Goal: Browse casually: Explore the website without a specific task or goal

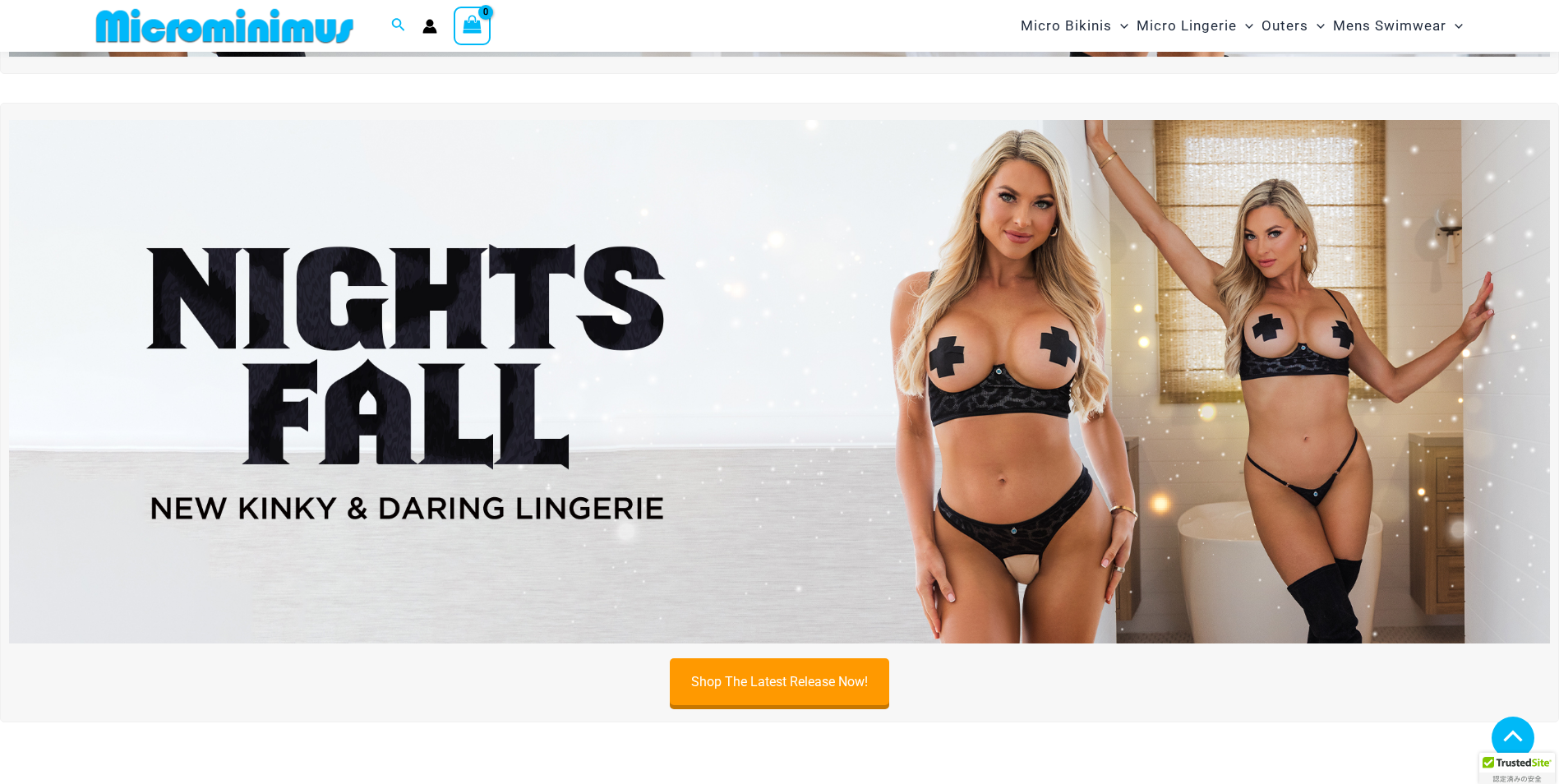
scroll to position [562, 0]
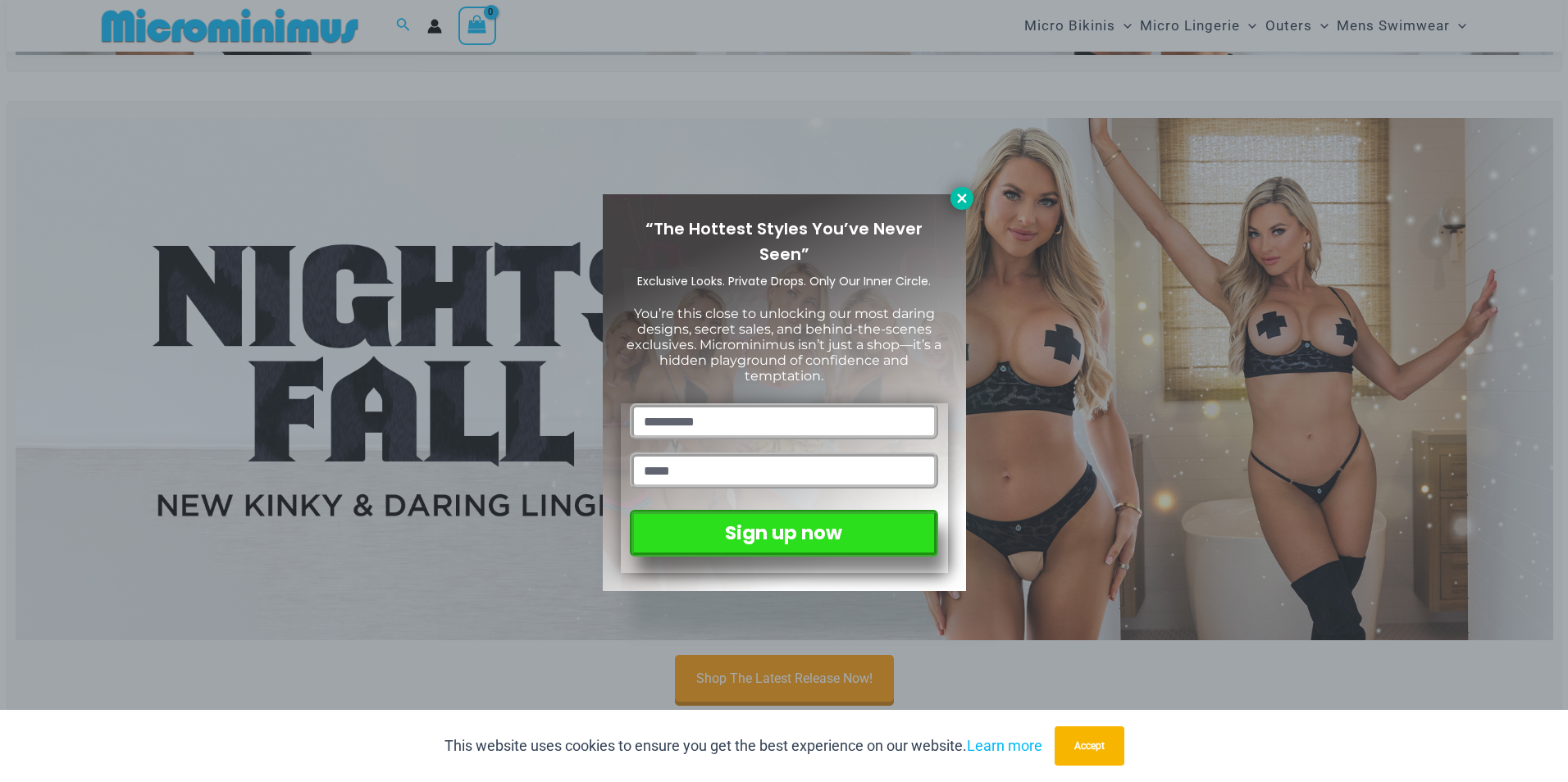
click at [963, 200] on icon at bounding box center [961, 198] width 9 height 9
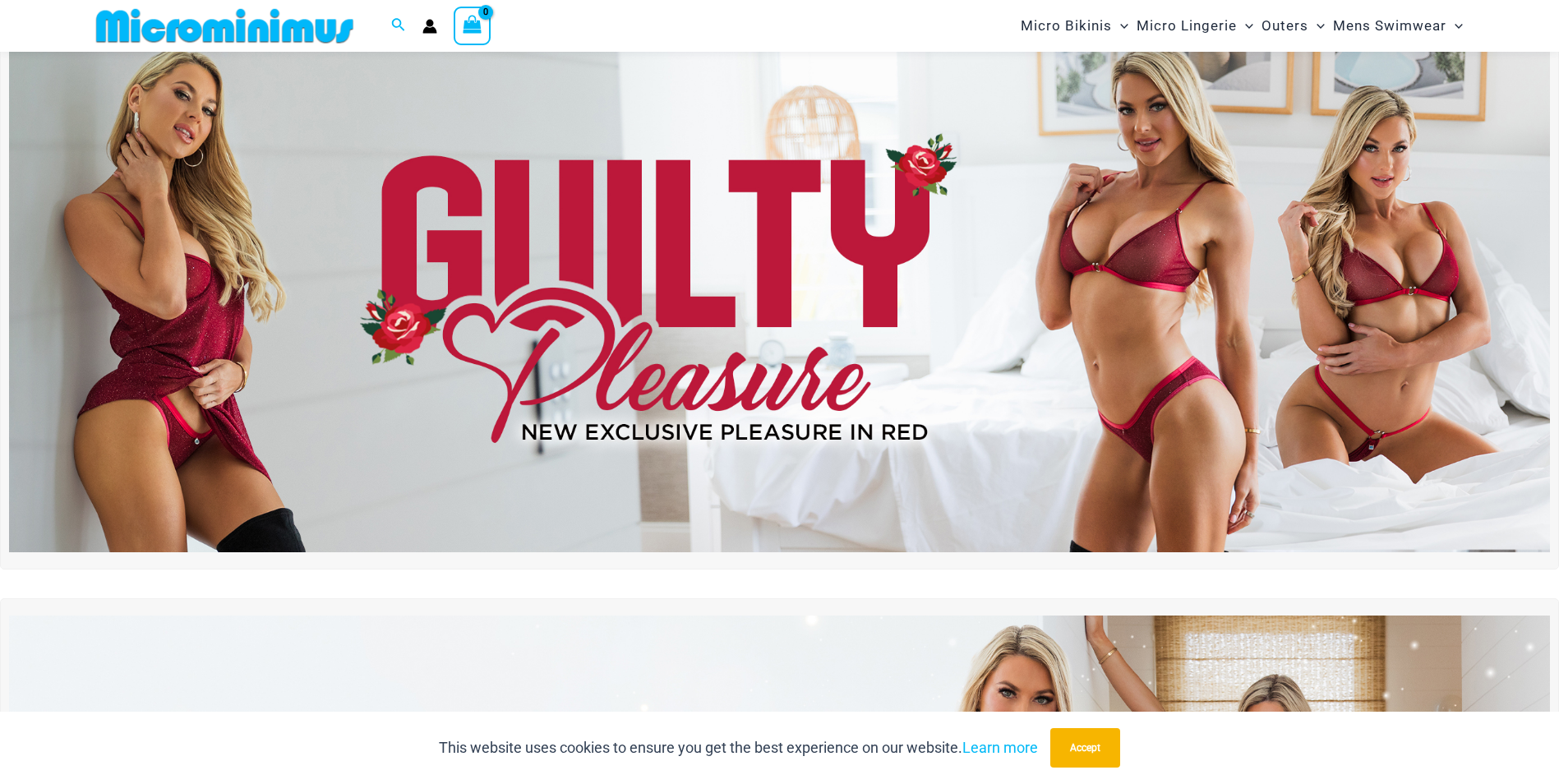
scroll to position [0, 0]
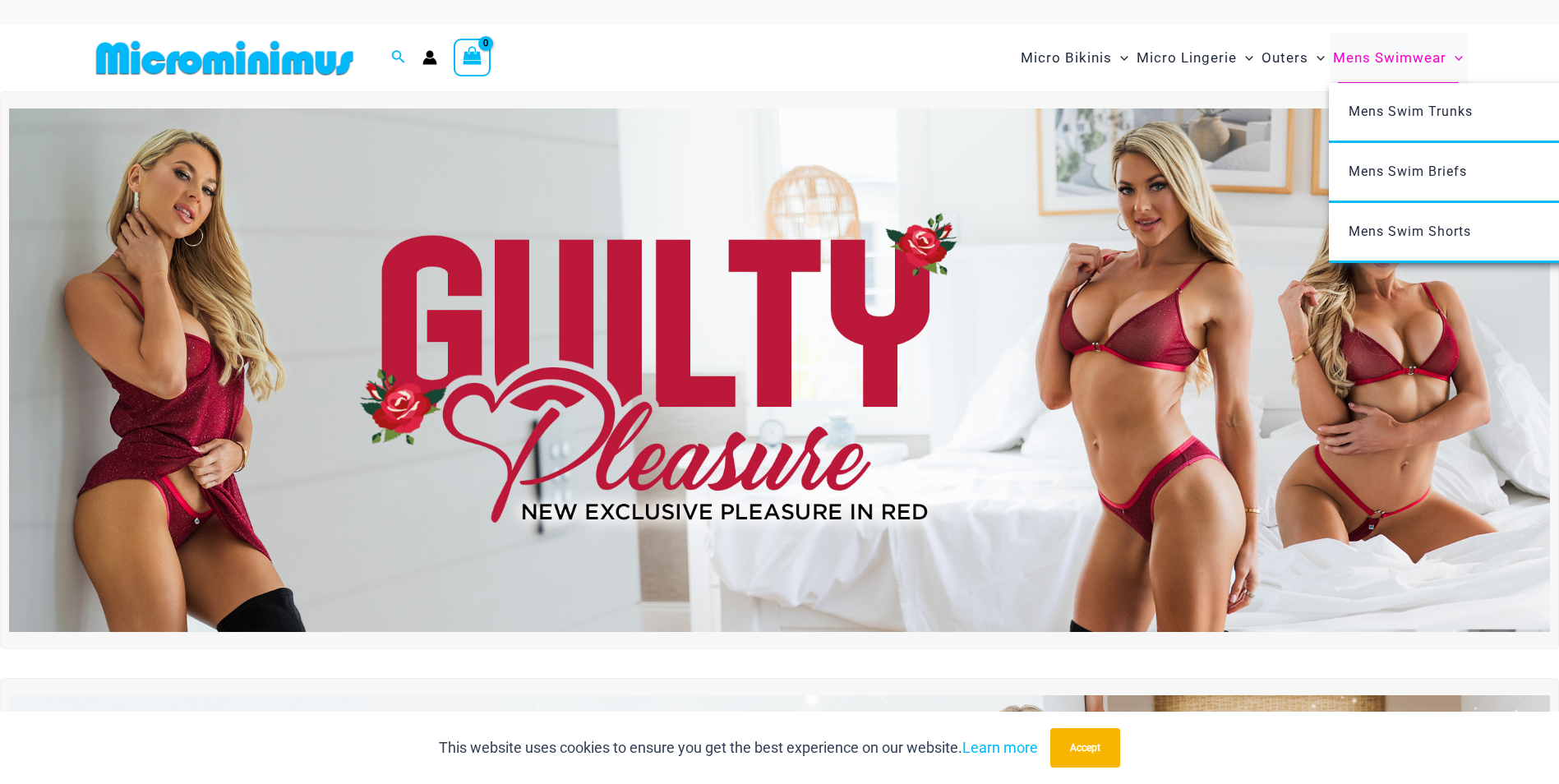
click at [1413, 63] on span "Mens Swimwear" at bounding box center [1390, 58] width 114 height 42
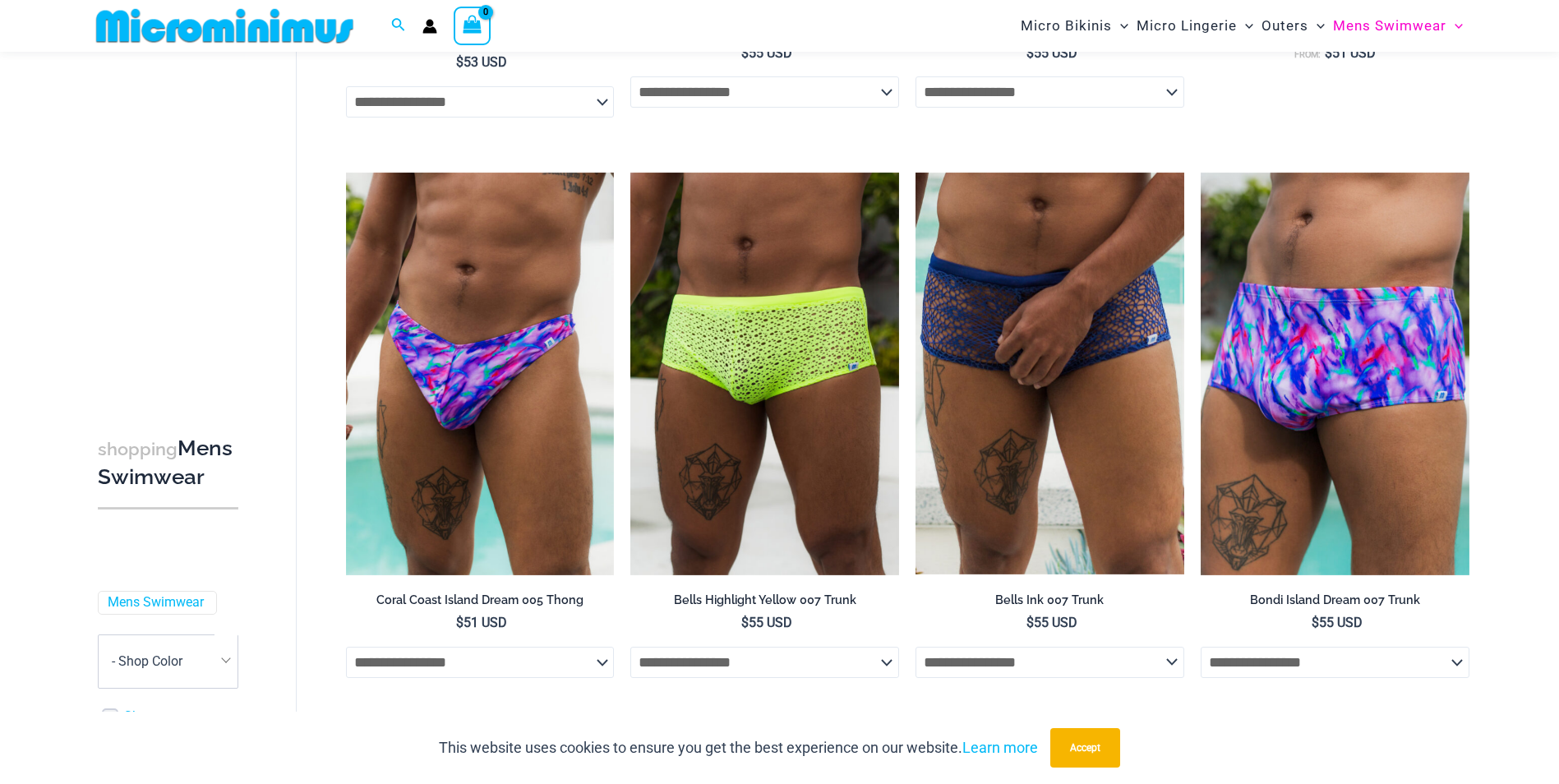
scroll to position [2133, 0]
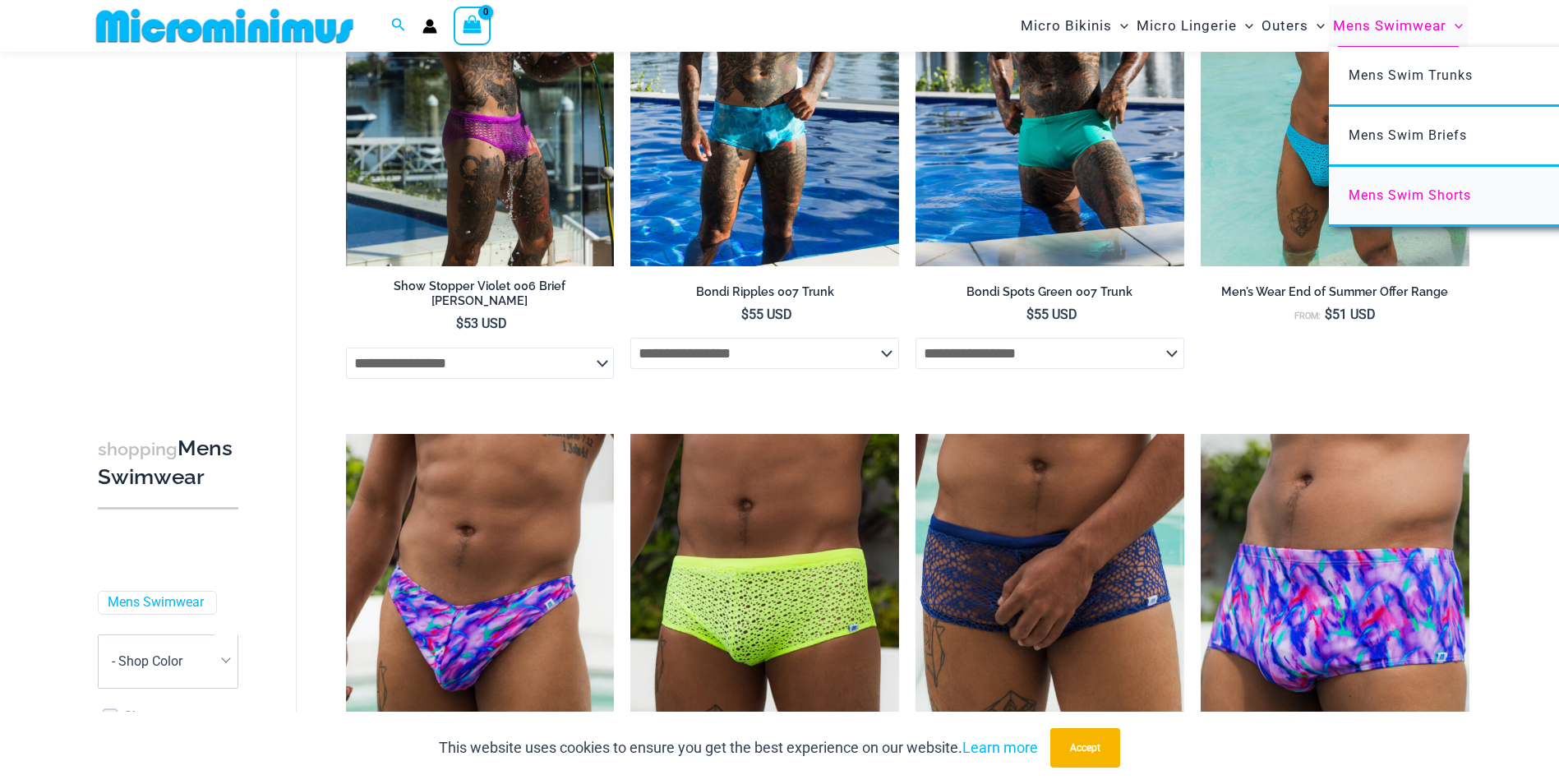
click at [1408, 191] on span "Mens Swim Shorts" at bounding box center [1410, 195] width 122 height 16
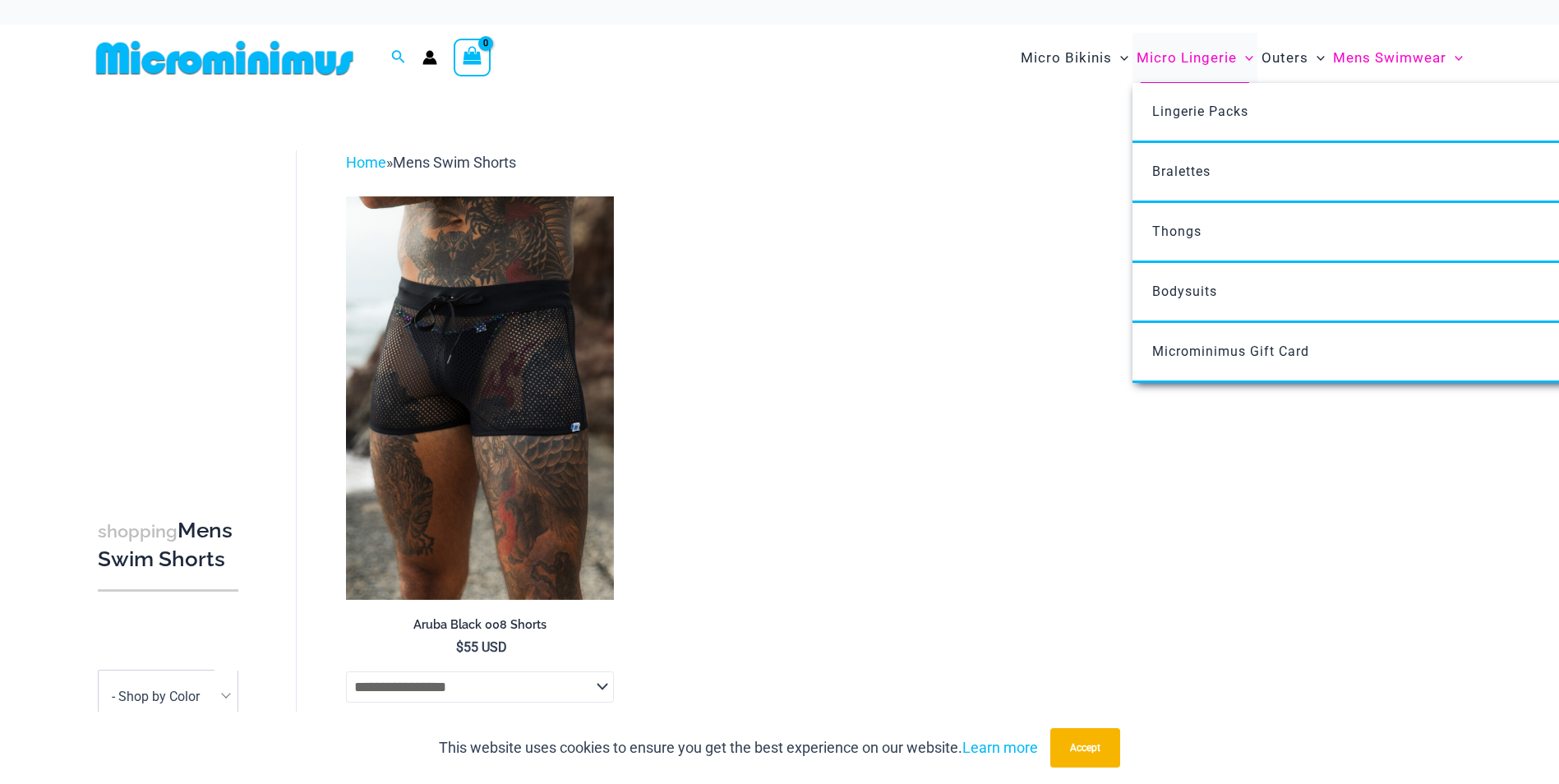
click at [1174, 59] on span "Micro Lingerie" at bounding box center [1187, 58] width 101 height 42
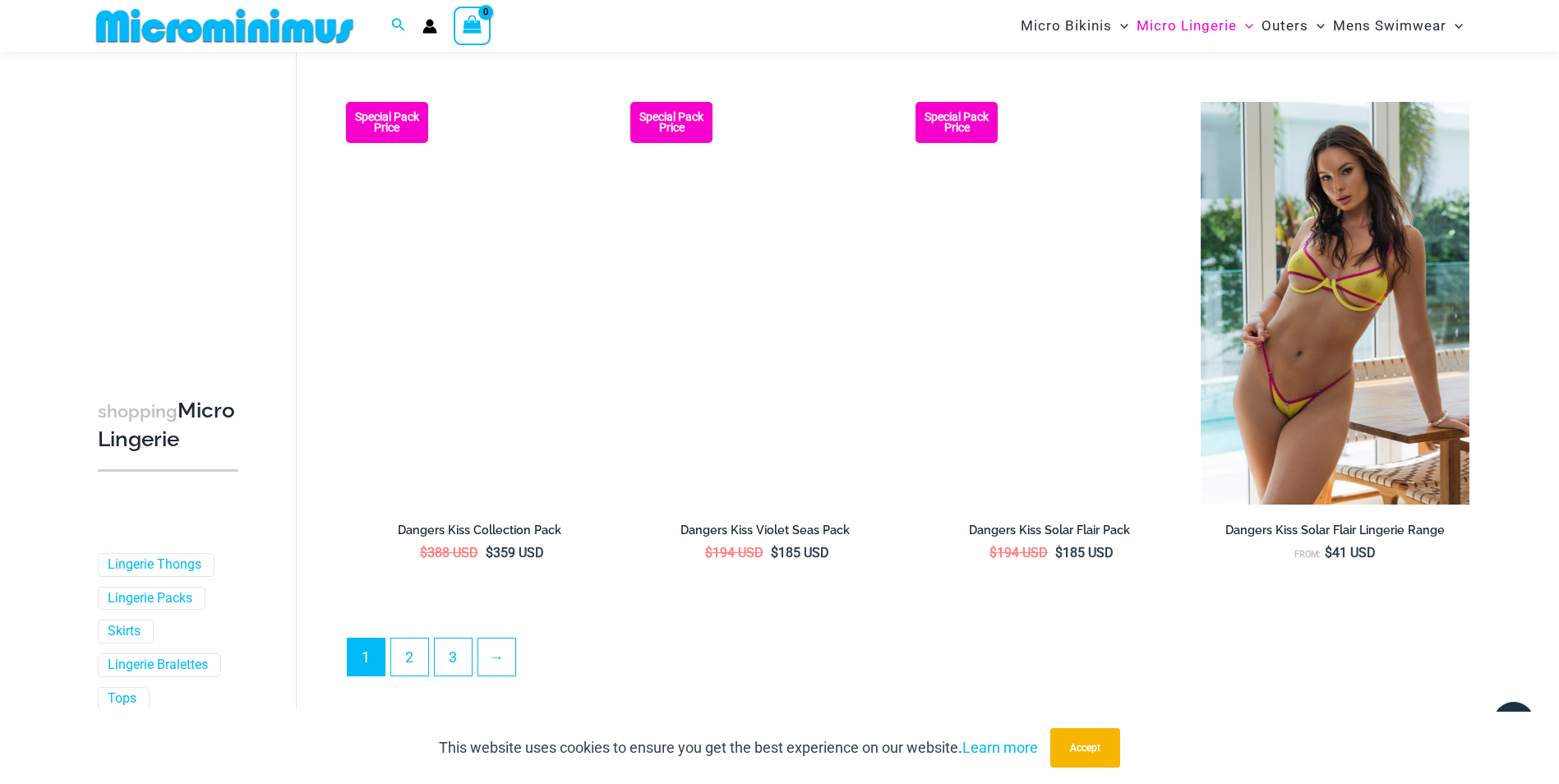
scroll to position [4073, 0]
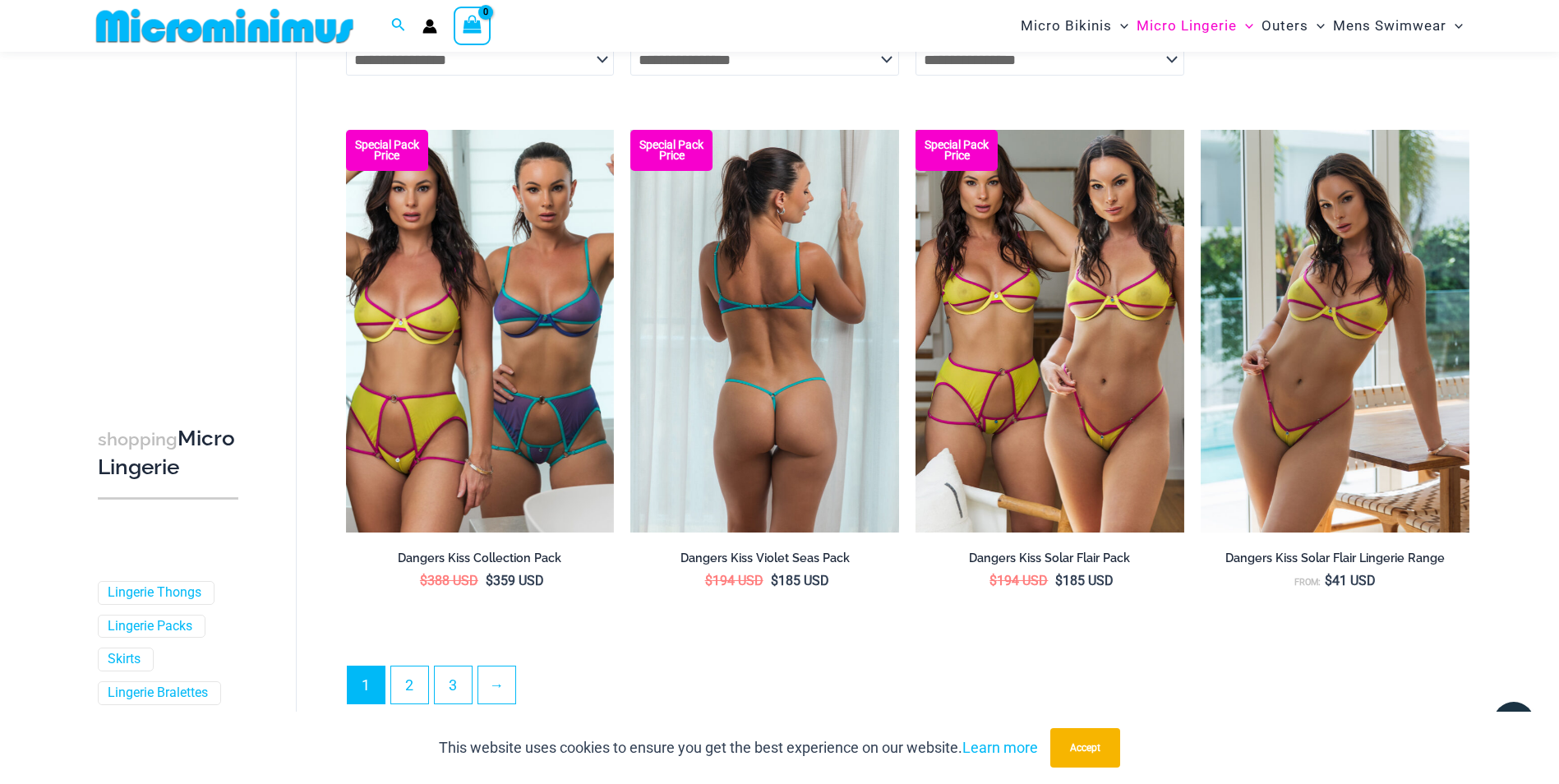
click at [773, 359] on img at bounding box center [764, 331] width 268 height 403
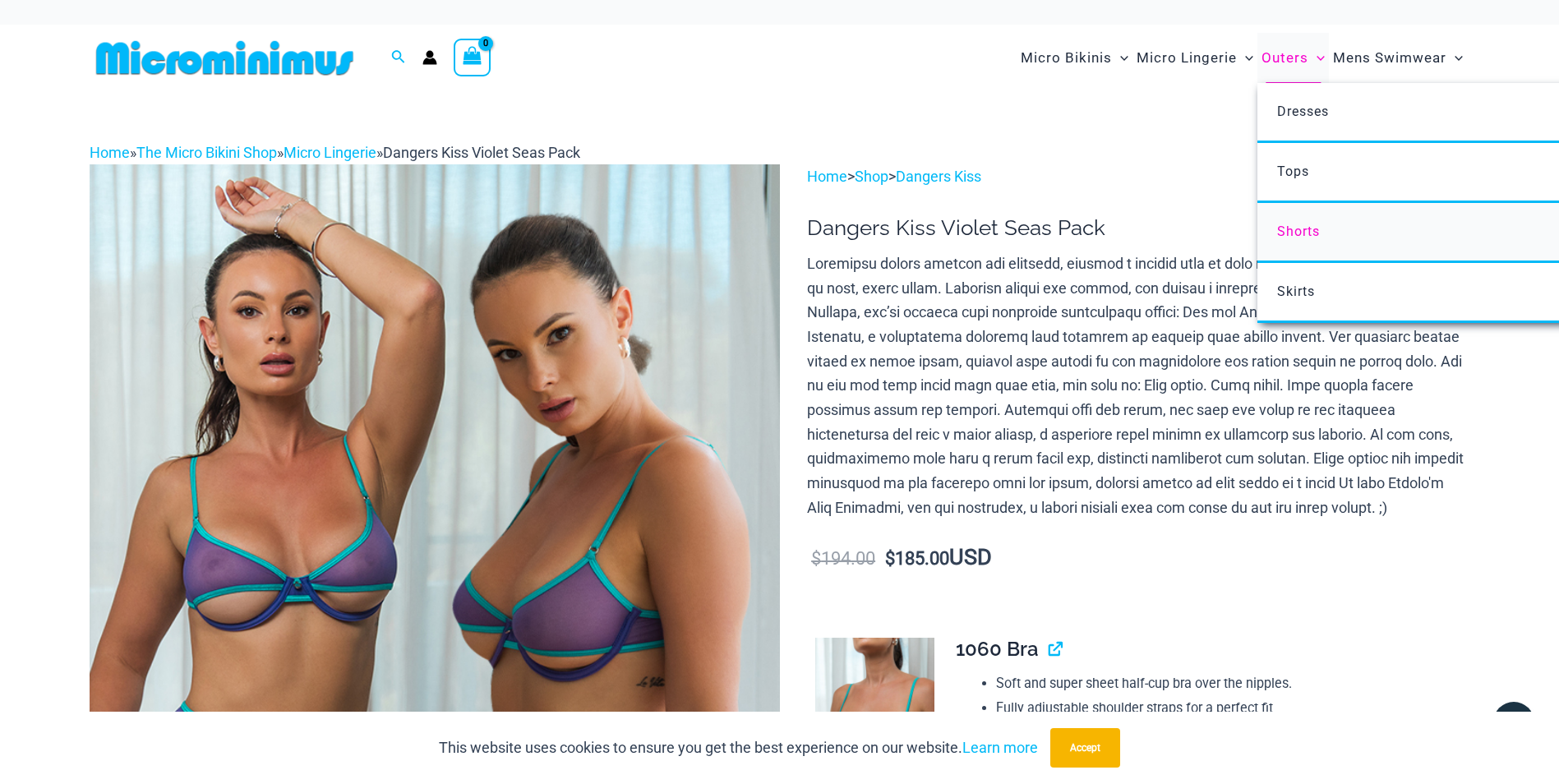
click at [1297, 239] on span "Shorts" at bounding box center [1298, 232] width 43 height 16
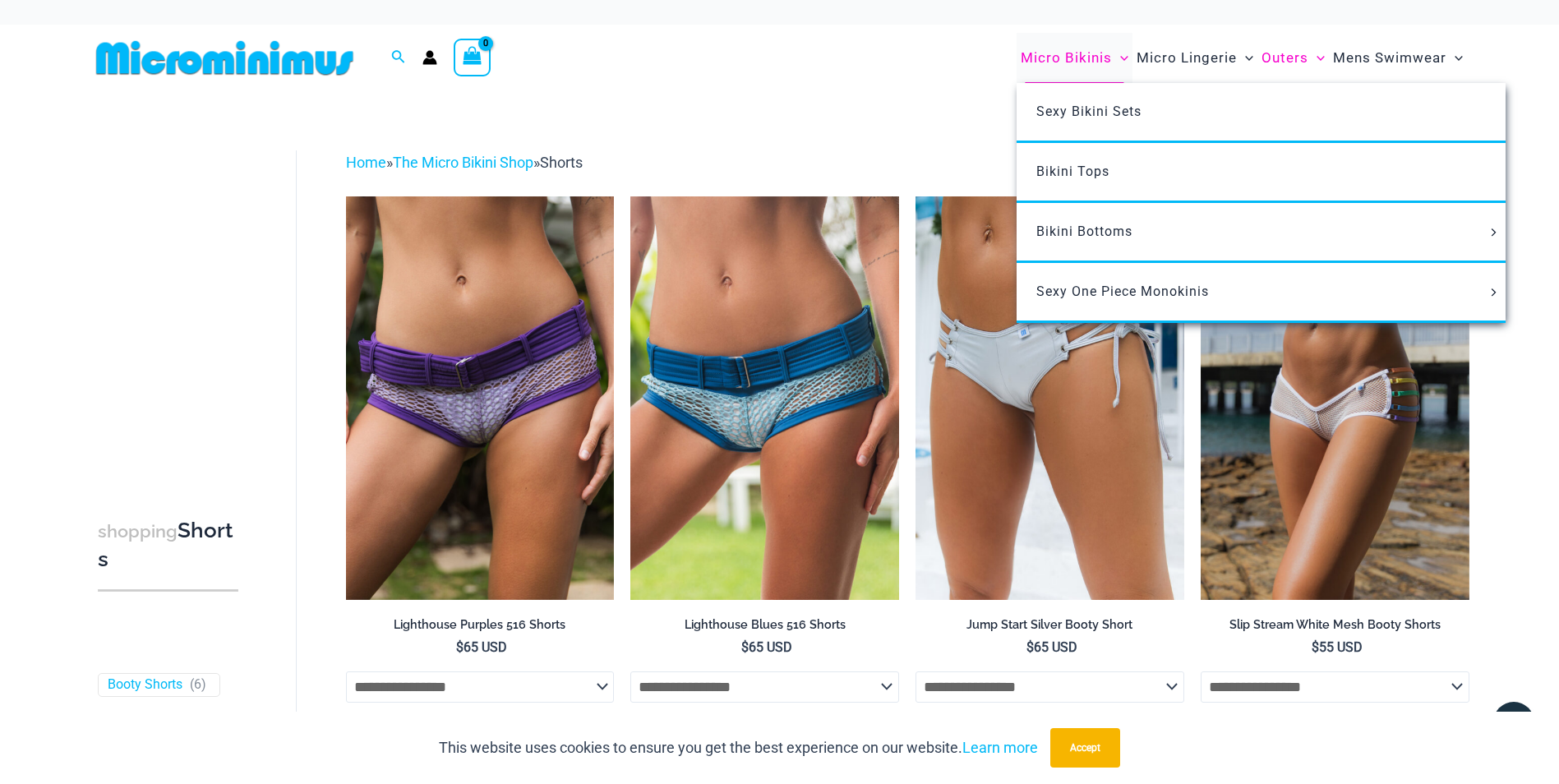
click at [1043, 61] on span "Micro Bikinis" at bounding box center [1067, 58] width 91 height 42
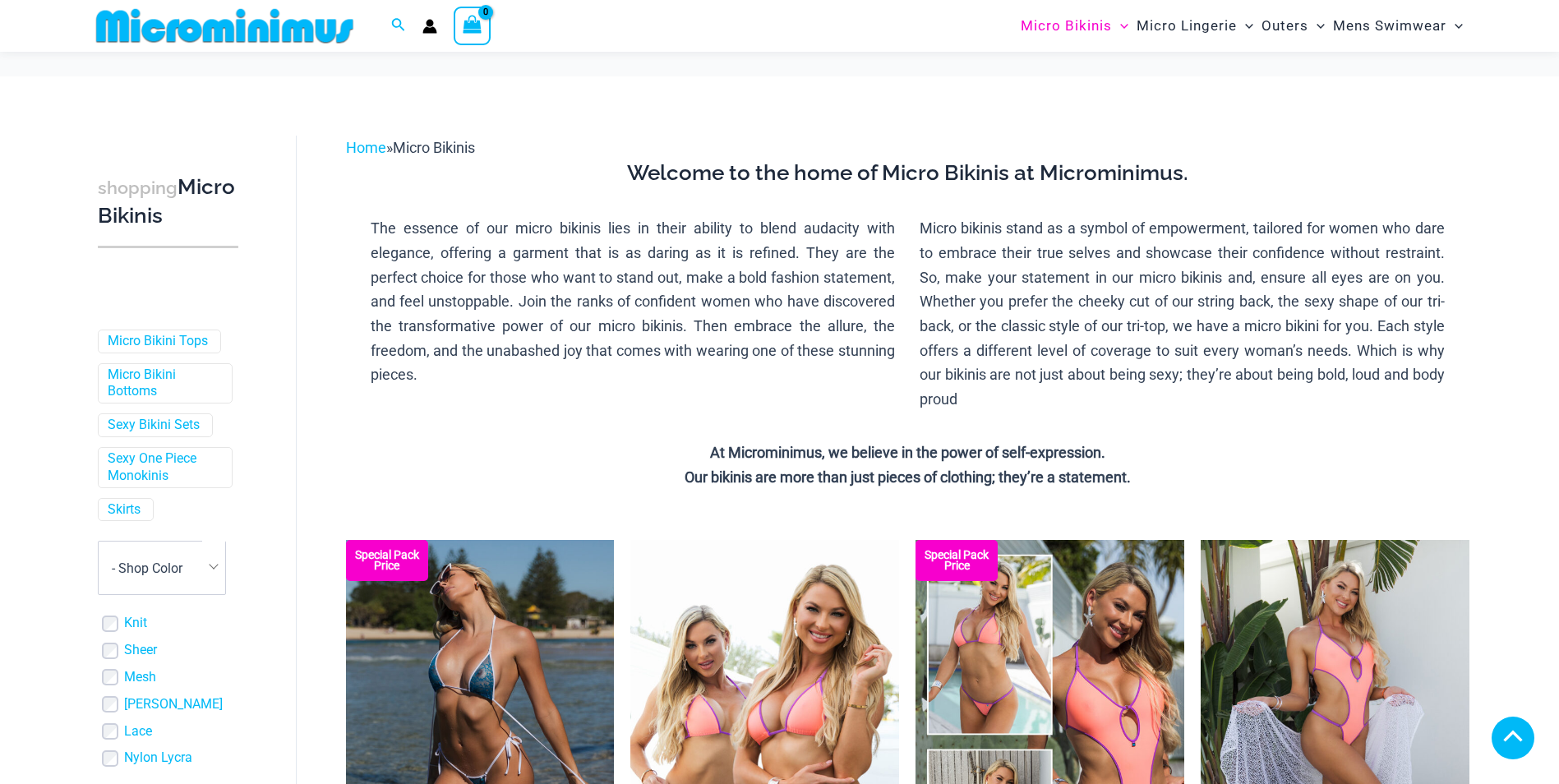
scroll to position [323, 0]
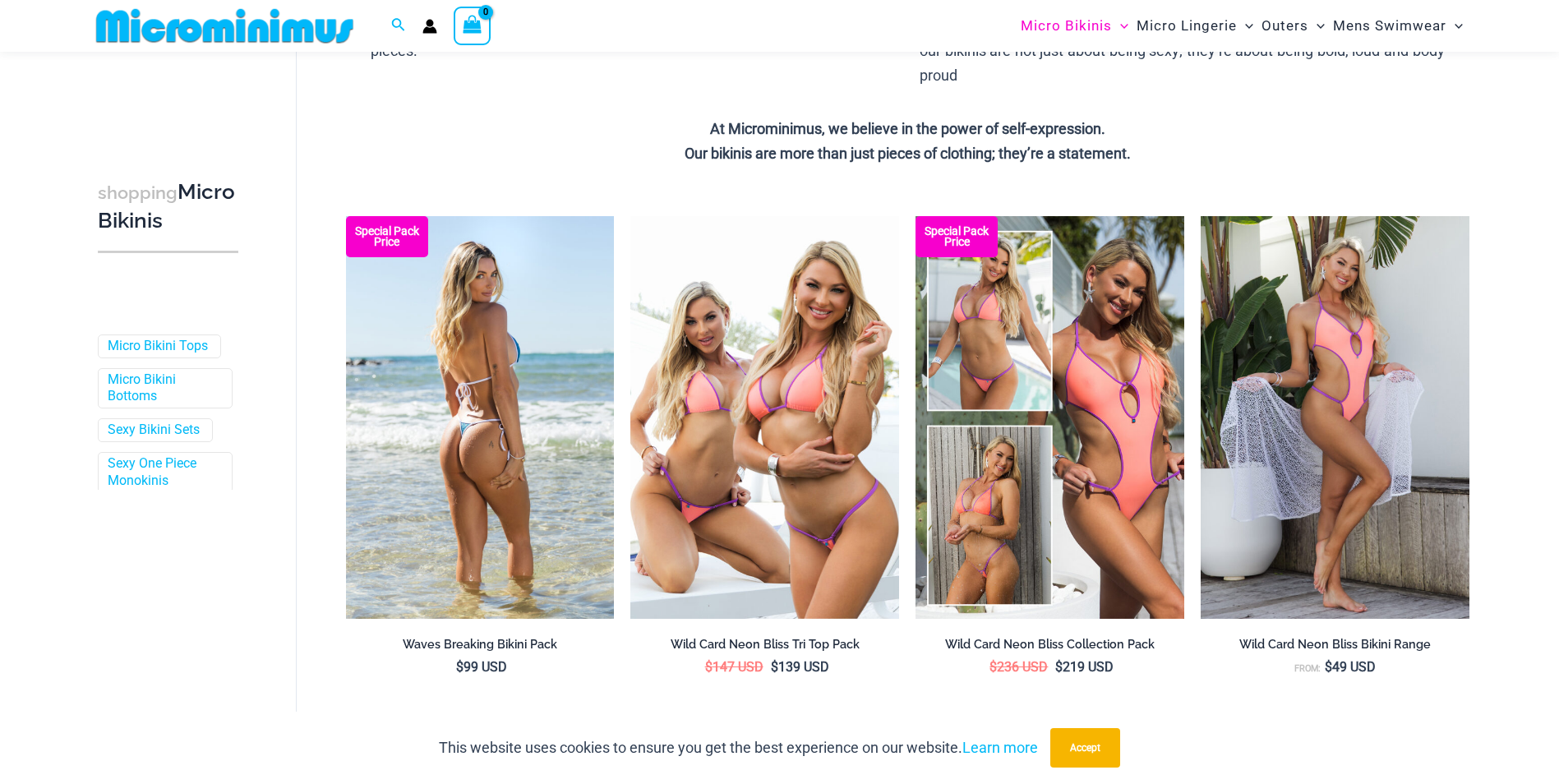
click at [482, 482] on img at bounding box center [480, 417] width 268 height 403
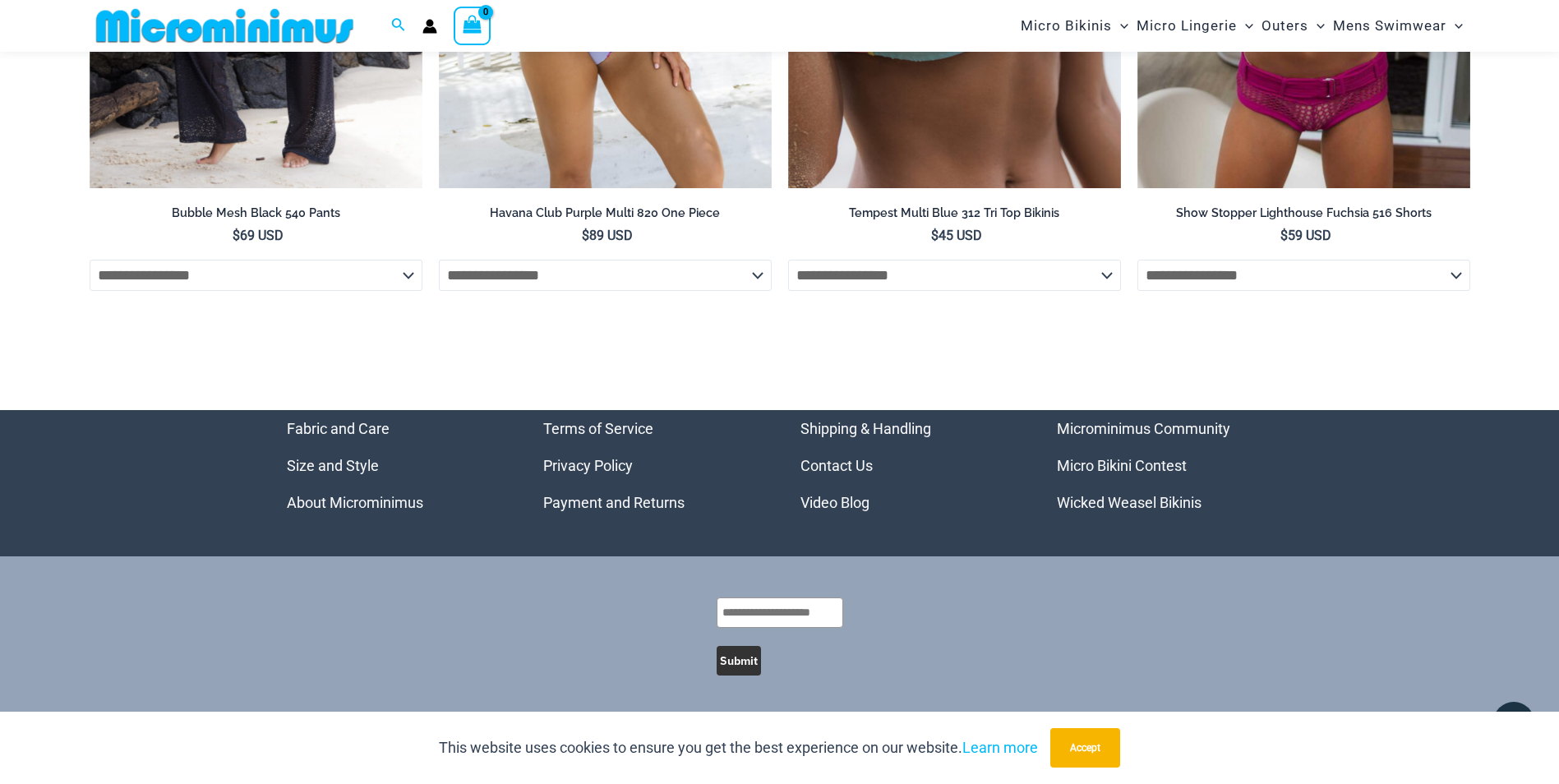
scroll to position [5831, 0]
click at [1155, 467] on link "Micro Bikini Contest" at bounding box center [1122, 466] width 130 height 17
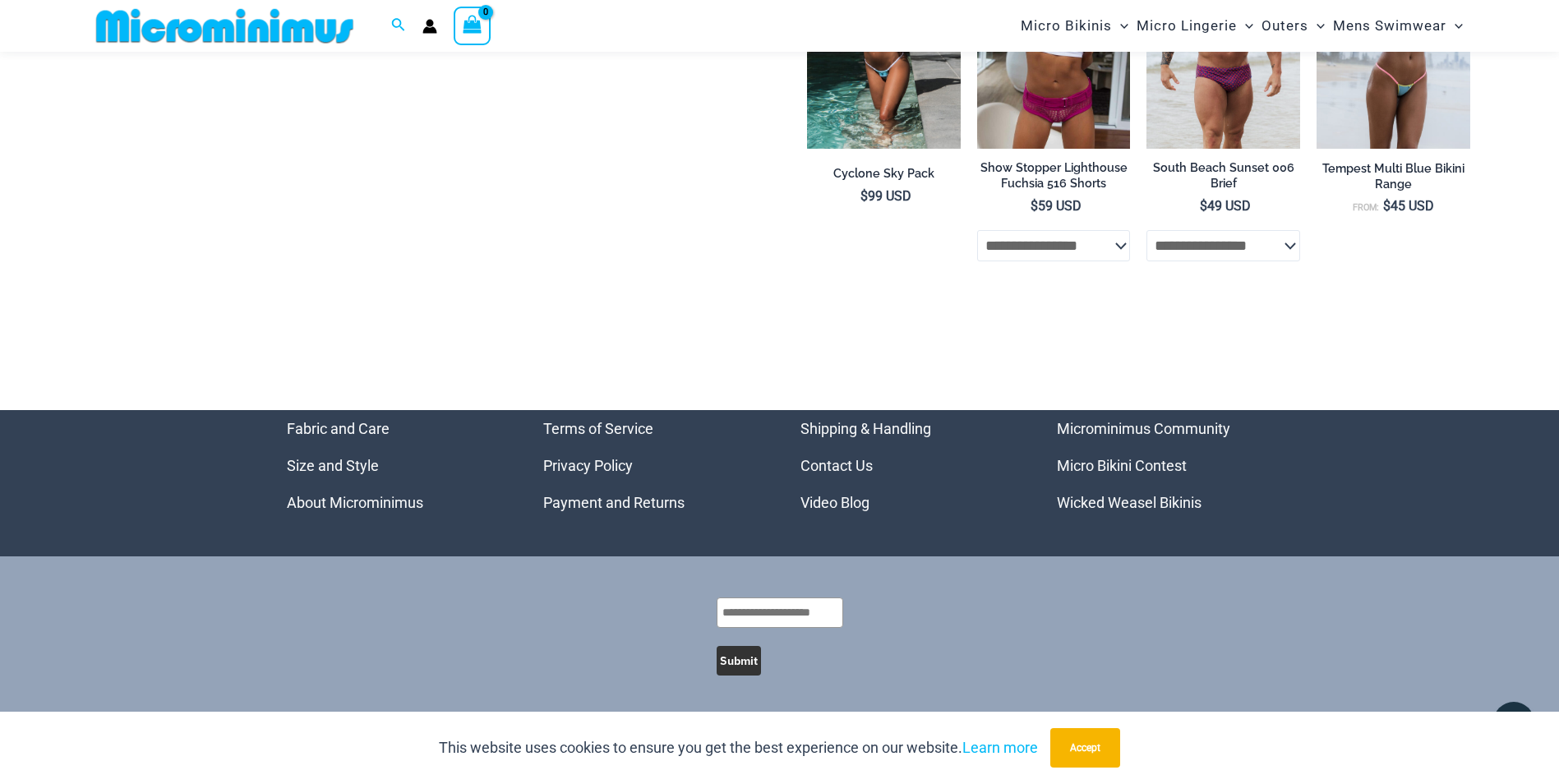
scroll to position [4428, 0]
click at [845, 499] on link "Video Blog" at bounding box center [835, 503] width 69 height 17
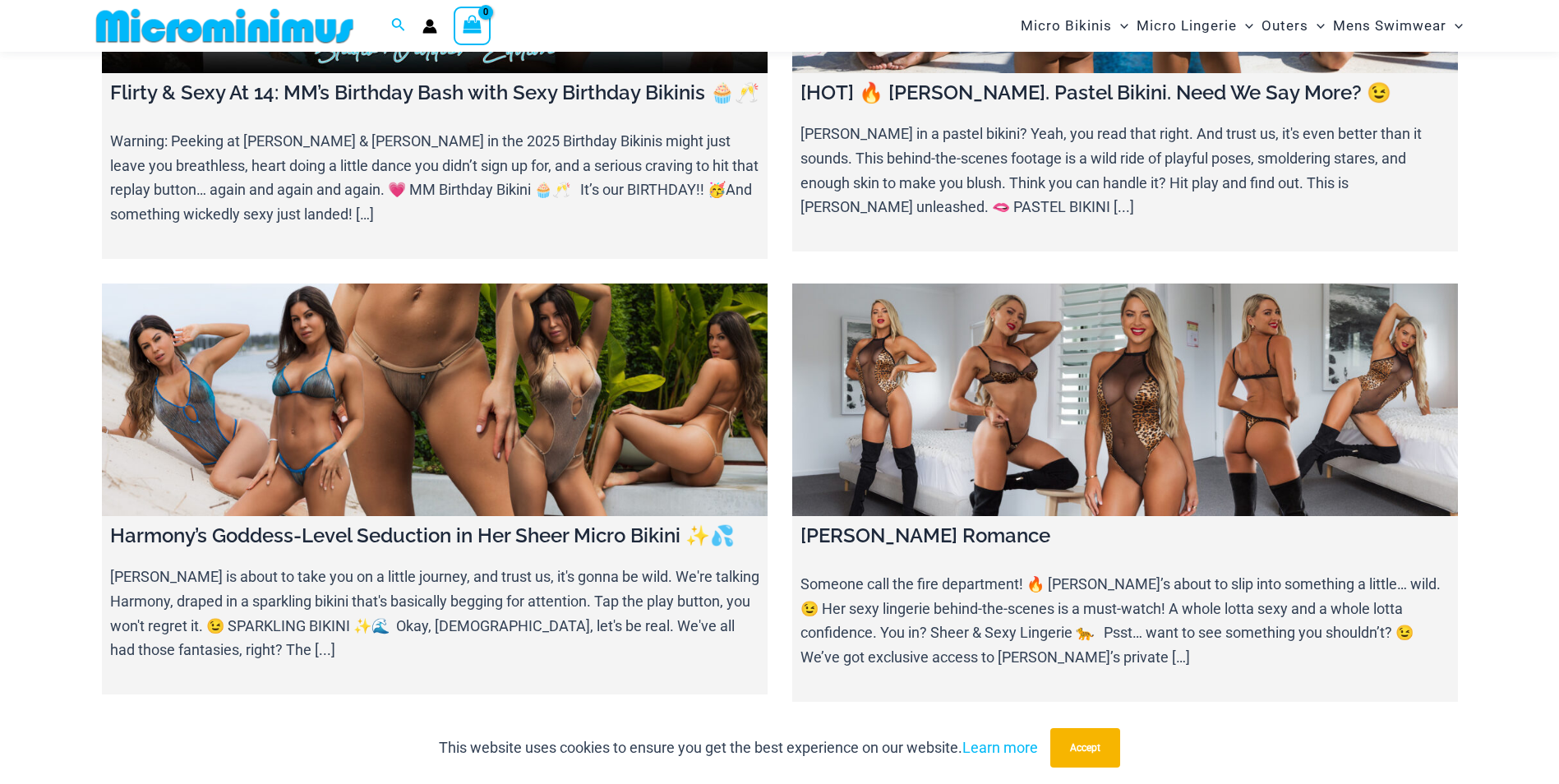
scroll to position [316, 0]
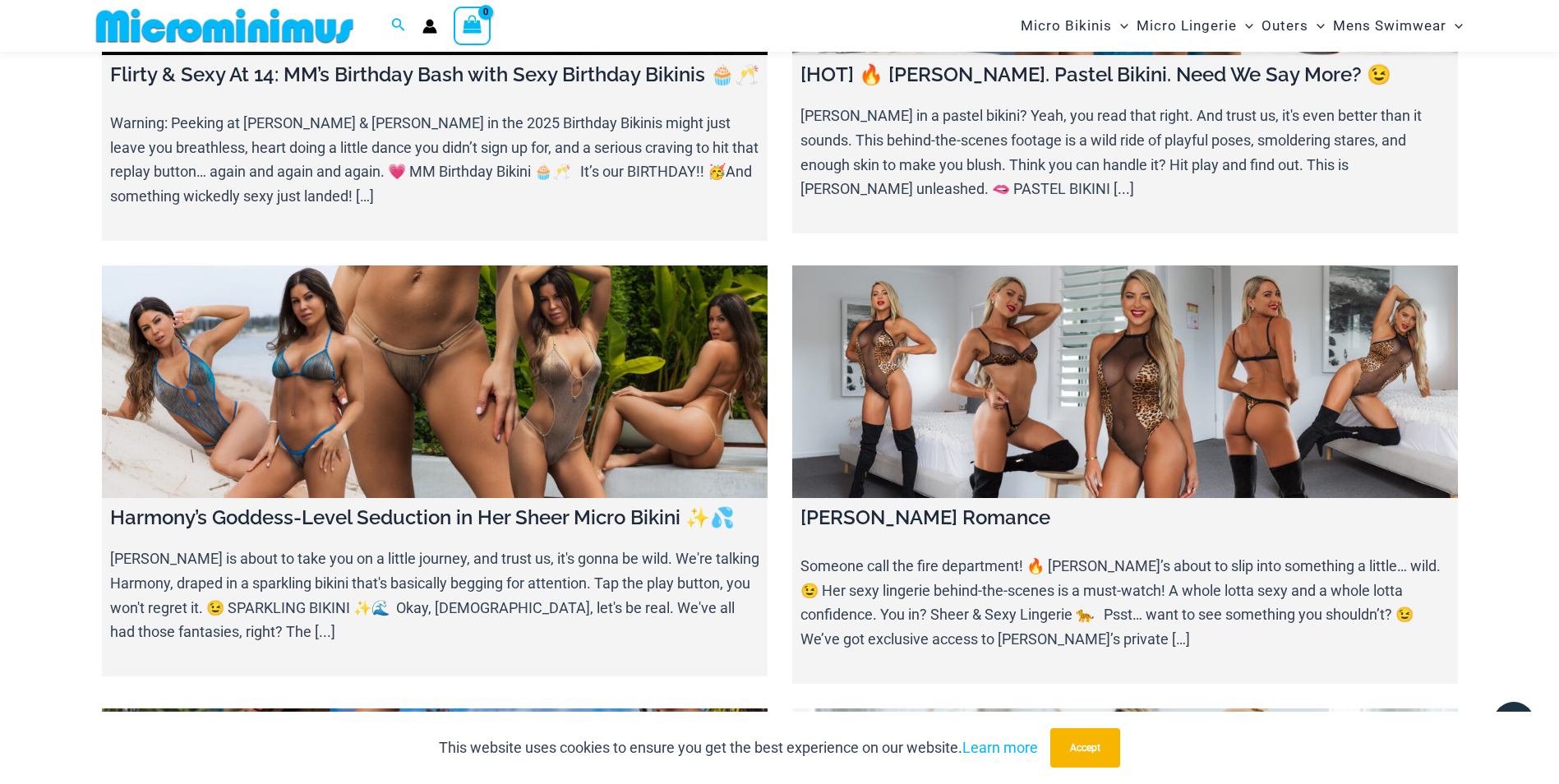
click at [385, 426] on link at bounding box center [435, 382] width 666 height 233
click at [985, 441] on link at bounding box center [1125, 382] width 666 height 233
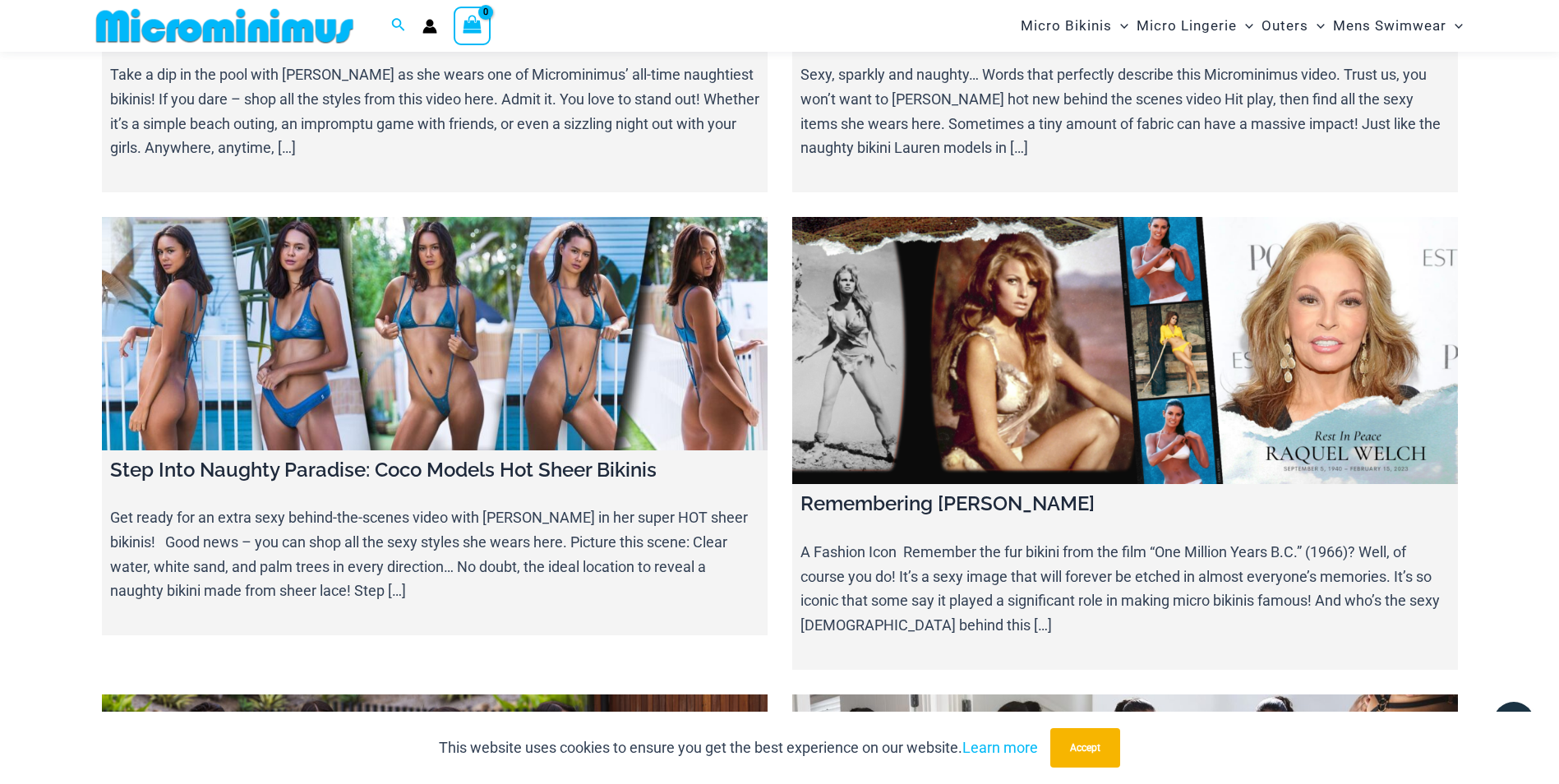
scroll to position [16175, 0]
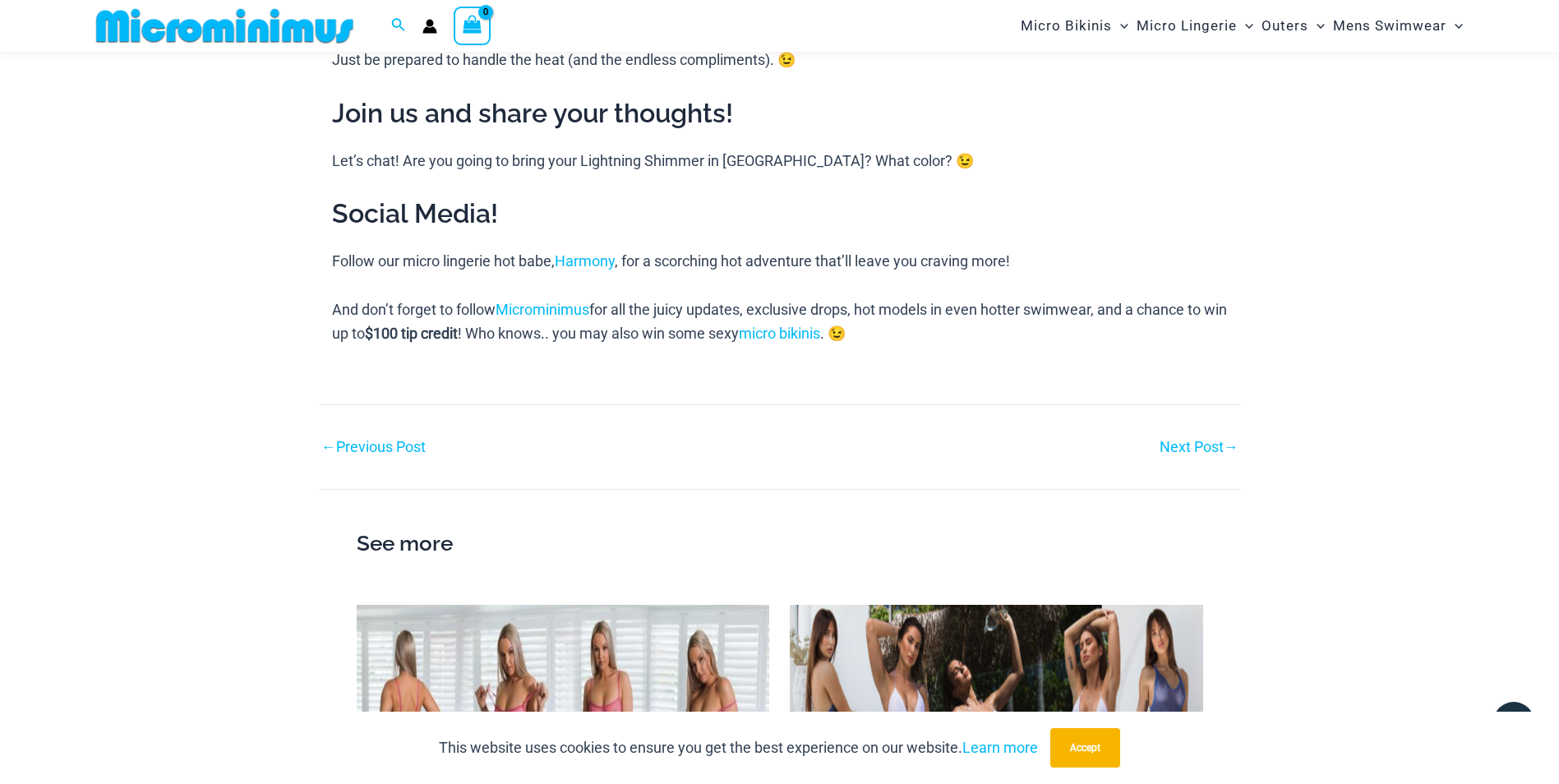
scroll to position [2369, 0]
